Goal: Task Accomplishment & Management: Use online tool/utility

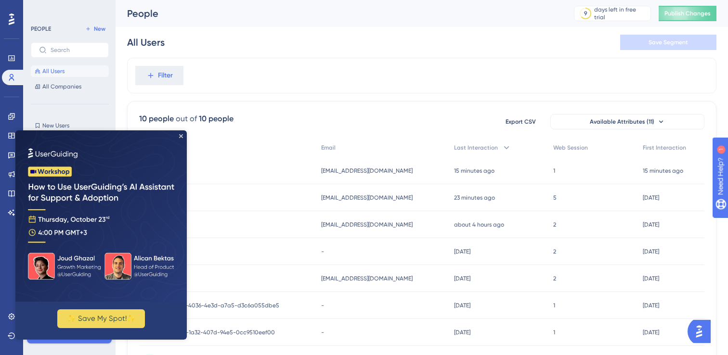
click at [182, 131] on img at bounding box center [100, 215] width 171 height 171
click at [182, 135] on icon "Close Preview" at bounding box center [181, 136] width 4 height 4
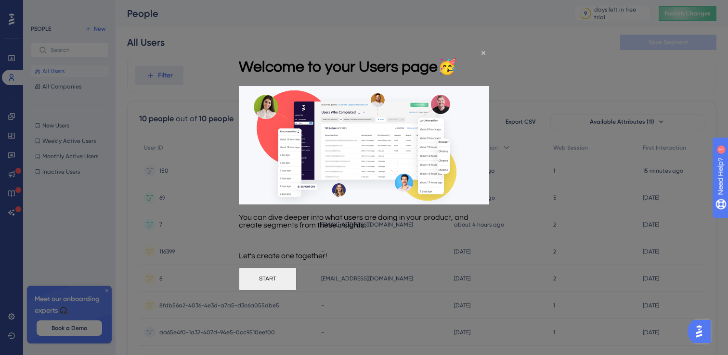
click at [7, 311] on div at bounding box center [364, 177] width 728 height 355
click at [483, 53] on icon "Close Preview" at bounding box center [484, 53] width 4 height 4
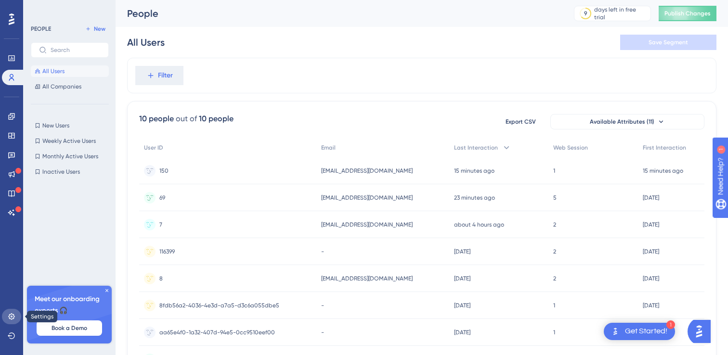
click at [10, 315] on icon at bounding box center [12, 317] width 8 height 8
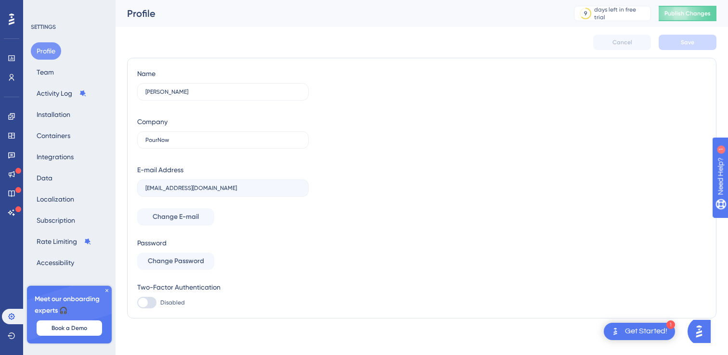
click at [109, 292] on icon at bounding box center [107, 291] width 6 height 6
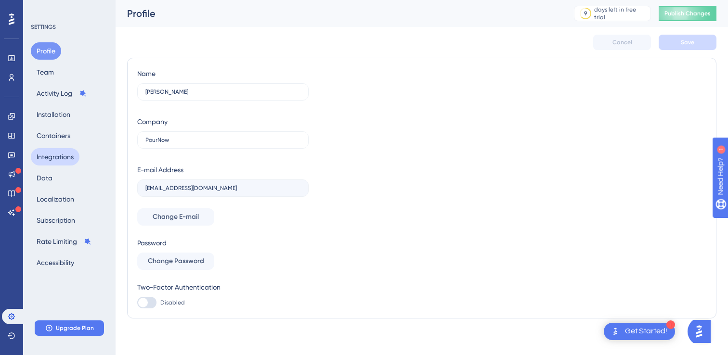
click at [61, 159] on button "Integrations" at bounding box center [55, 156] width 49 height 17
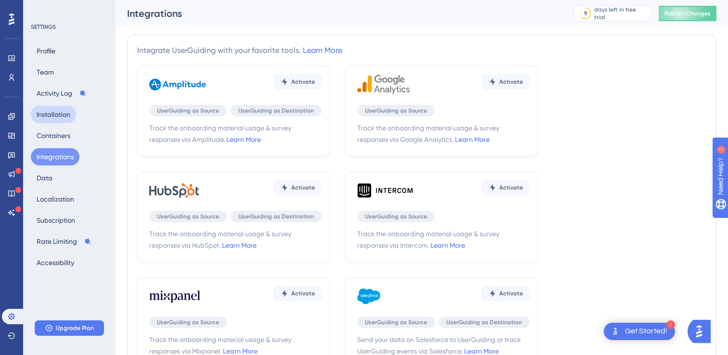
click at [54, 116] on button "Installation" at bounding box center [53, 114] width 45 height 17
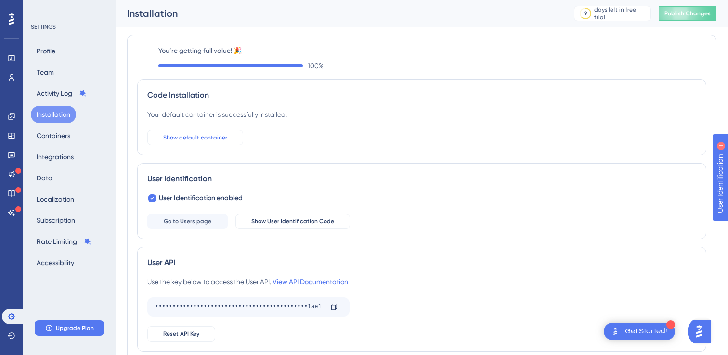
click at [199, 136] on span "Show default container" at bounding box center [195, 138] width 64 height 8
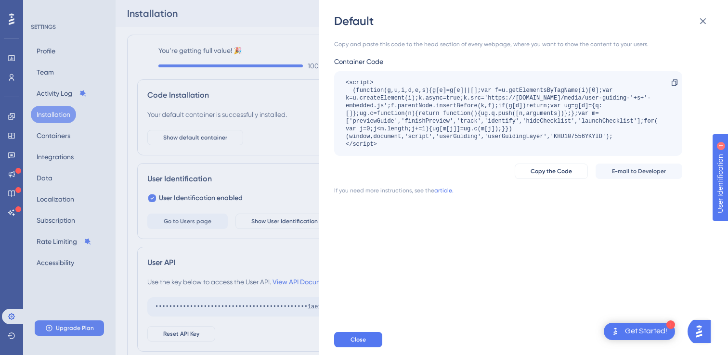
click at [552, 91] on div "<script> (function(g,u,i,d,e,s){g[e]=g[e]||[];var f=u.getElementsByTagName(i)[0…" at bounding box center [503, 113] width 315 height 69
copy div "getElementsByTagName"
click at [395, 26] on div "Default" at bounding box center [524, 20] width 380 height 15
click at [702, 21] on icon at bounding box center [703, 21] width 12 height 12
